Goal: Task Accomplishment & Management: Manage account settings

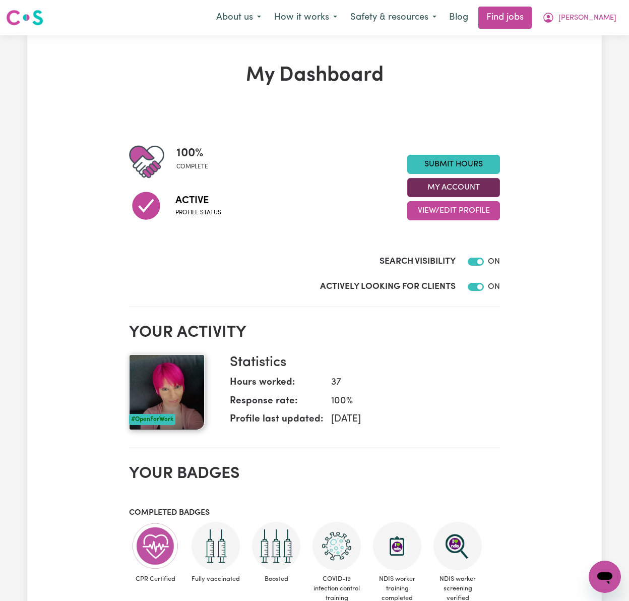
click at [499, 186] on div "My Dashboard 100 % complete Active Profile status Submit Hours My Account View/…" at bounding box center [314, 494] width 383 height 862
click at [497, 187] on button "My Account" at bounding box center [453, 187] width 93 height 19
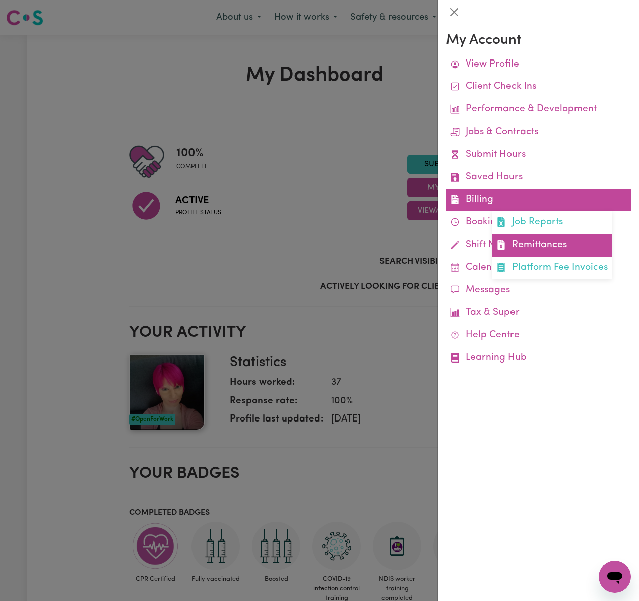
click at [558, 243] on link "Remittances" at bounding box center [551, 245] width 119 height 23
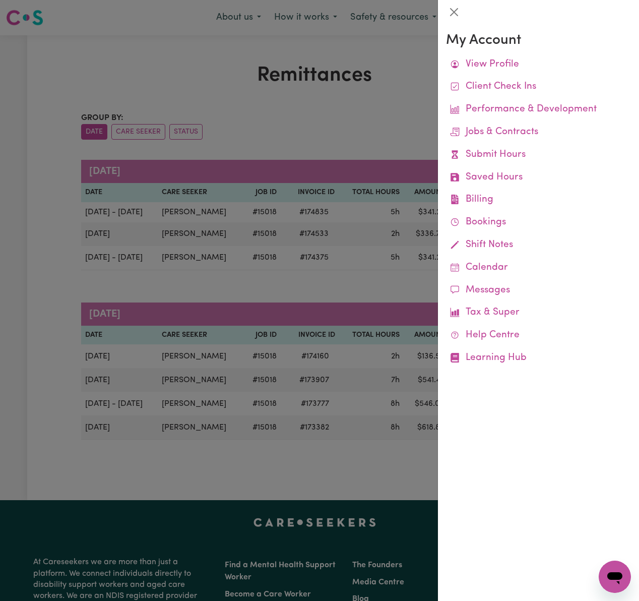
click at [307, 132] on div at bounding box center [319, 300] width 639 height 601
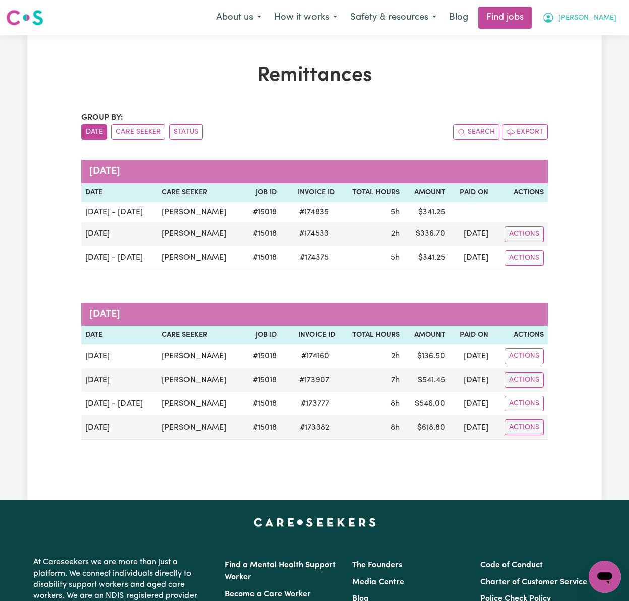
drag, startPoint x: 615, startPoint y: 12, endPoint x: 615, endPoint y: 26, distance: 14.1
click at [615, 12] on button "[PERSON_NAME]" at bounding box center [579, 17] width 87 height 21
click at [612, 75] on link "Logout" at bounding box center [583, 77] width 80 height 19
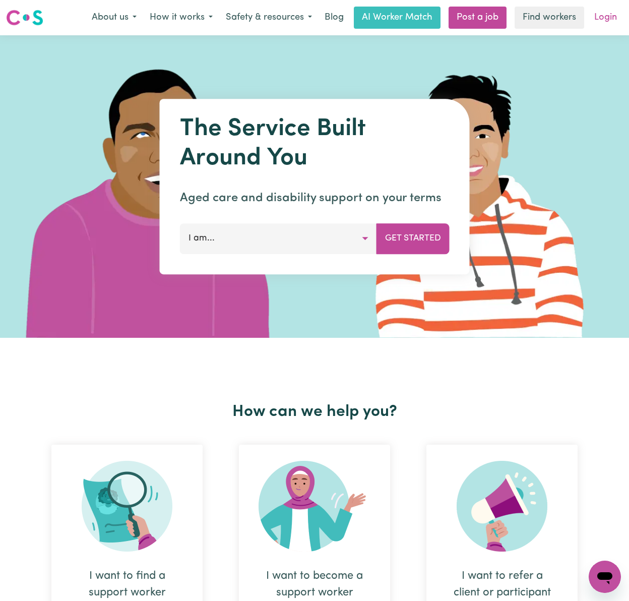
click at [609, 17] on link "Login" at bounding box center [605, 18] width 35 height 22
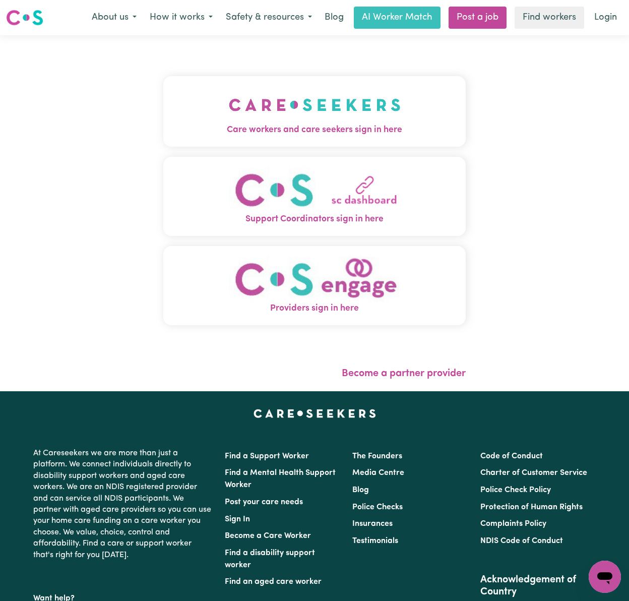
click at [319, 114] on img "Care workers and care seekers sign in here" at bounding box center [315, 104] width 172 height 37
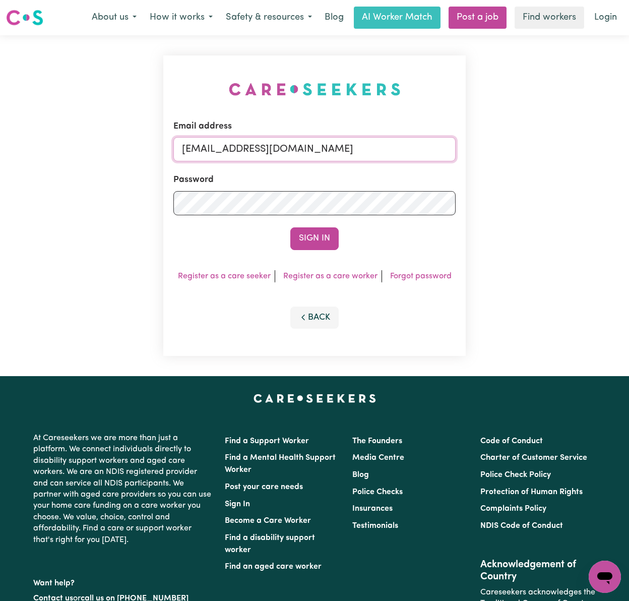
click at [273, 152] on input "gellyn@careseekers.com.au" at bounding box center [314, 149] width 282 height 24
drag, startPoint x: 236, startPoint y: 148, endPoint x: 445, endPoint y: 143, distance: 209.2
click at [445, 143] on input "superuser~BrianButlerLW@careseekers.com.au" at bounding box center [314, 149] width 282 height 24
type input "superuser~barbe.melissa@gmail.com"
click at [290, 227] on button "Sign In" at bounding box center [314, 238] width 48 height 22
